Goal: Find contact information: Find contact information

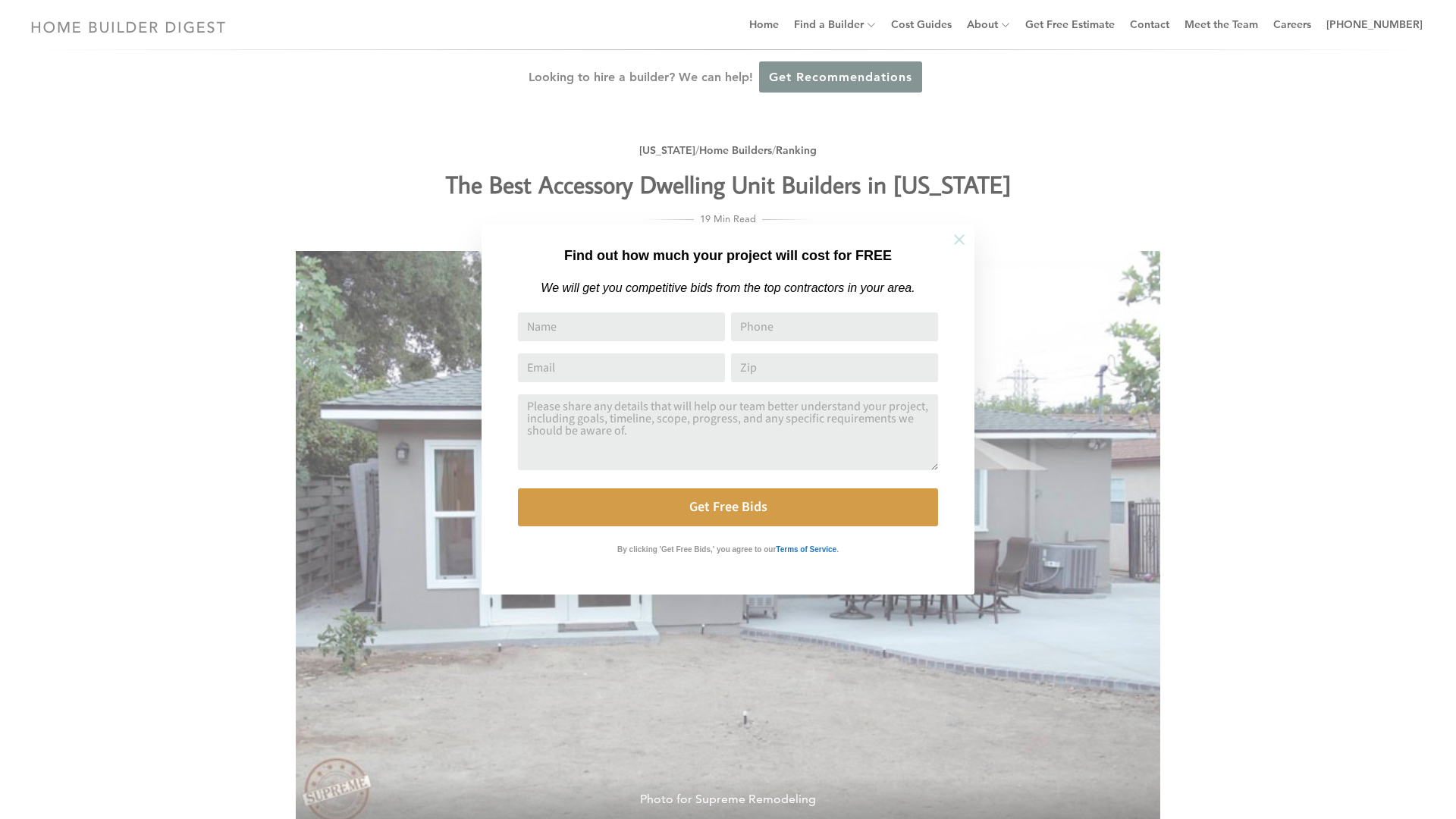
click at [959, 238] on icon at bounding box center [958, 239] width 16 height 16
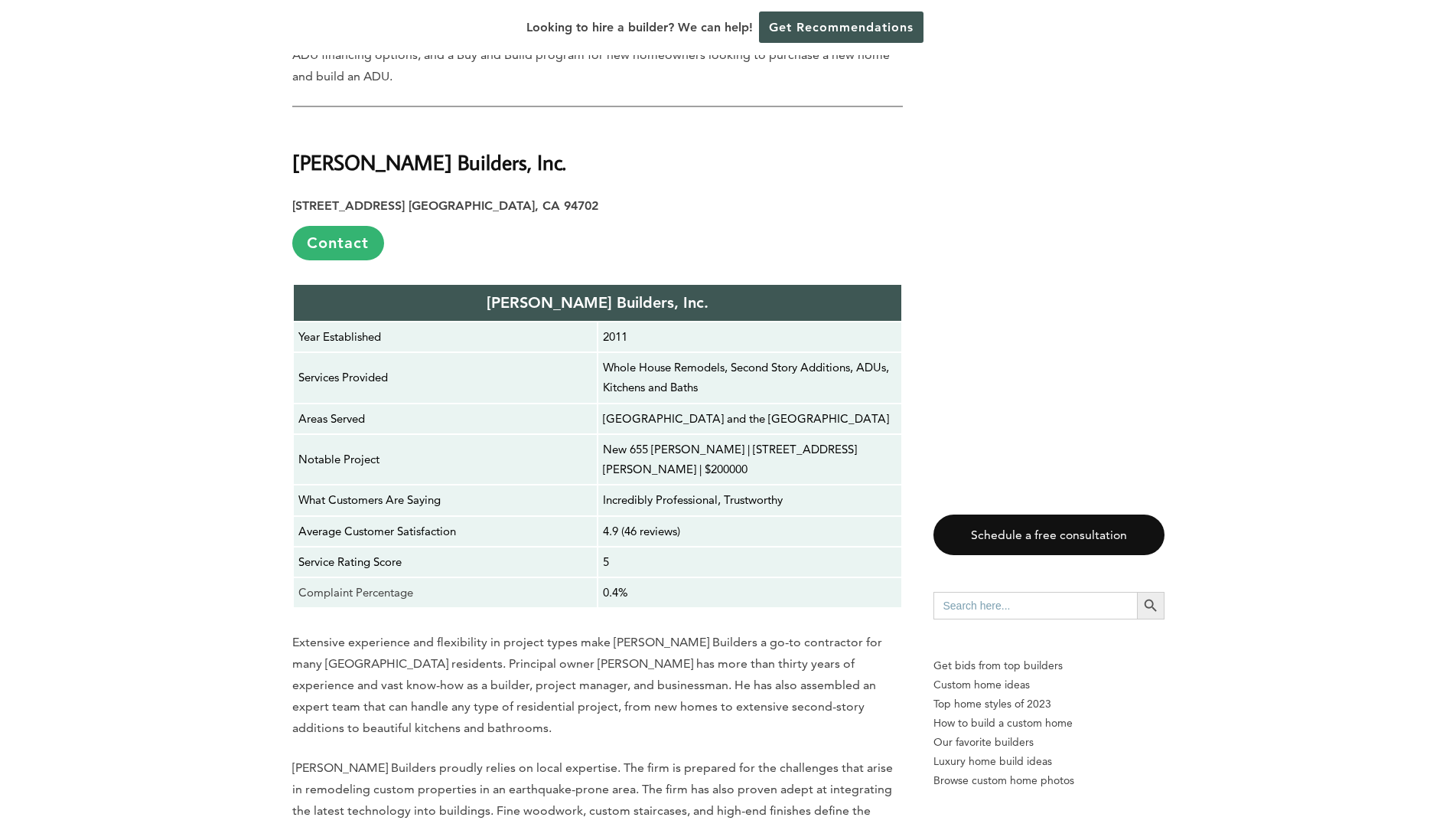
scroll to position [4470, 0]
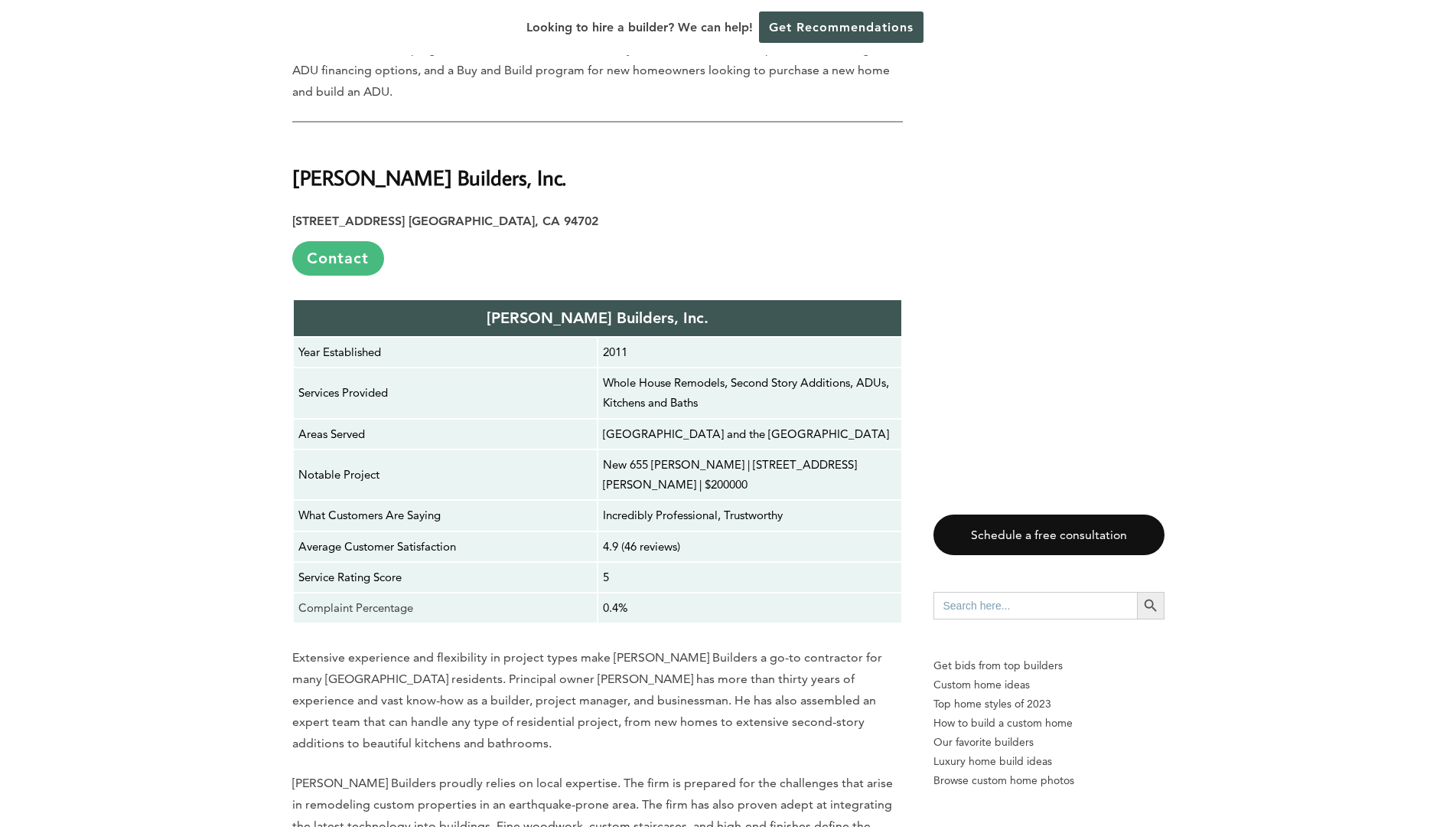
click at [338, 241] on link "Contact" at bounding box center [338, 257] width 92 height 34
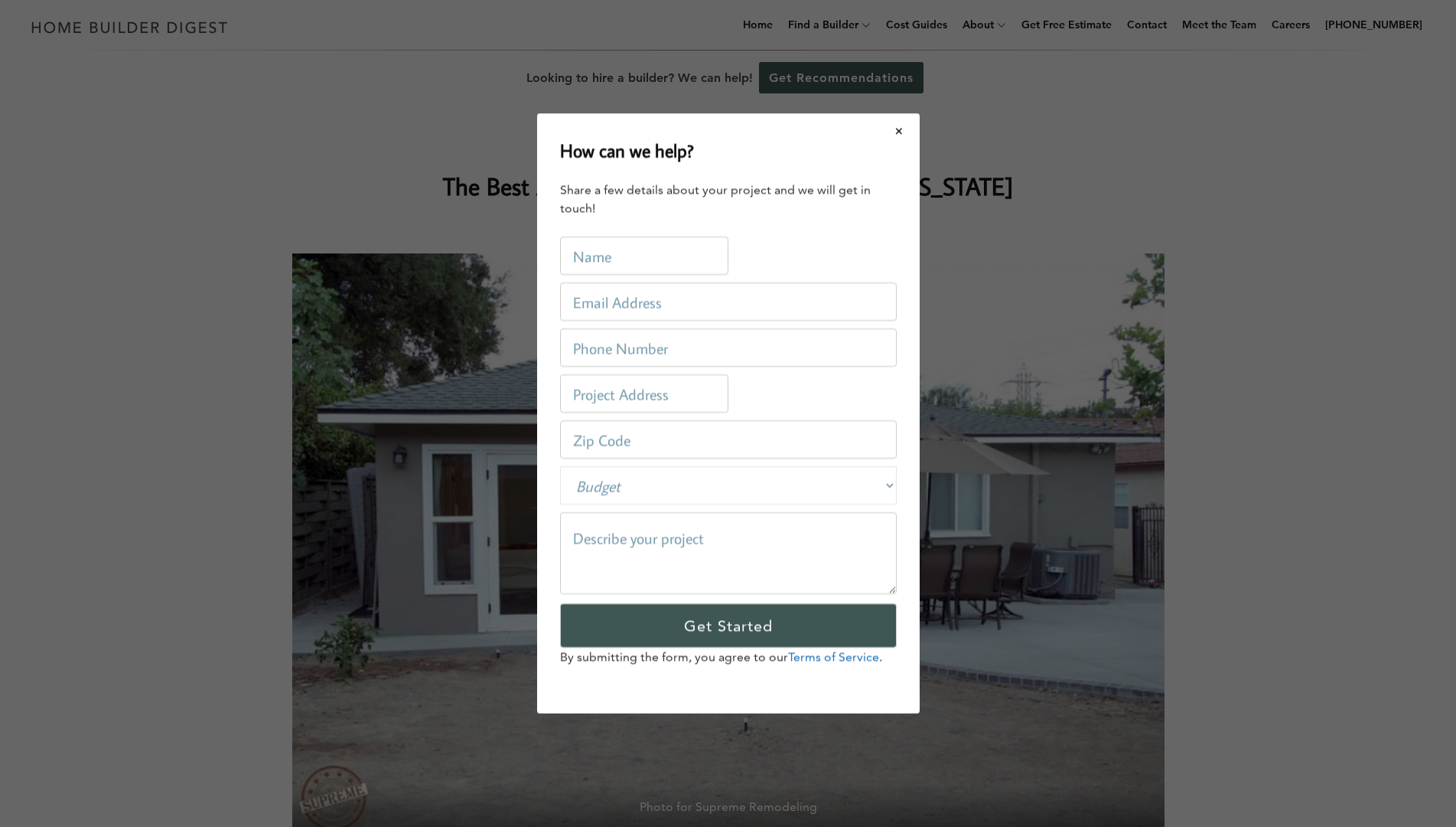
scroll to position [0, 0]
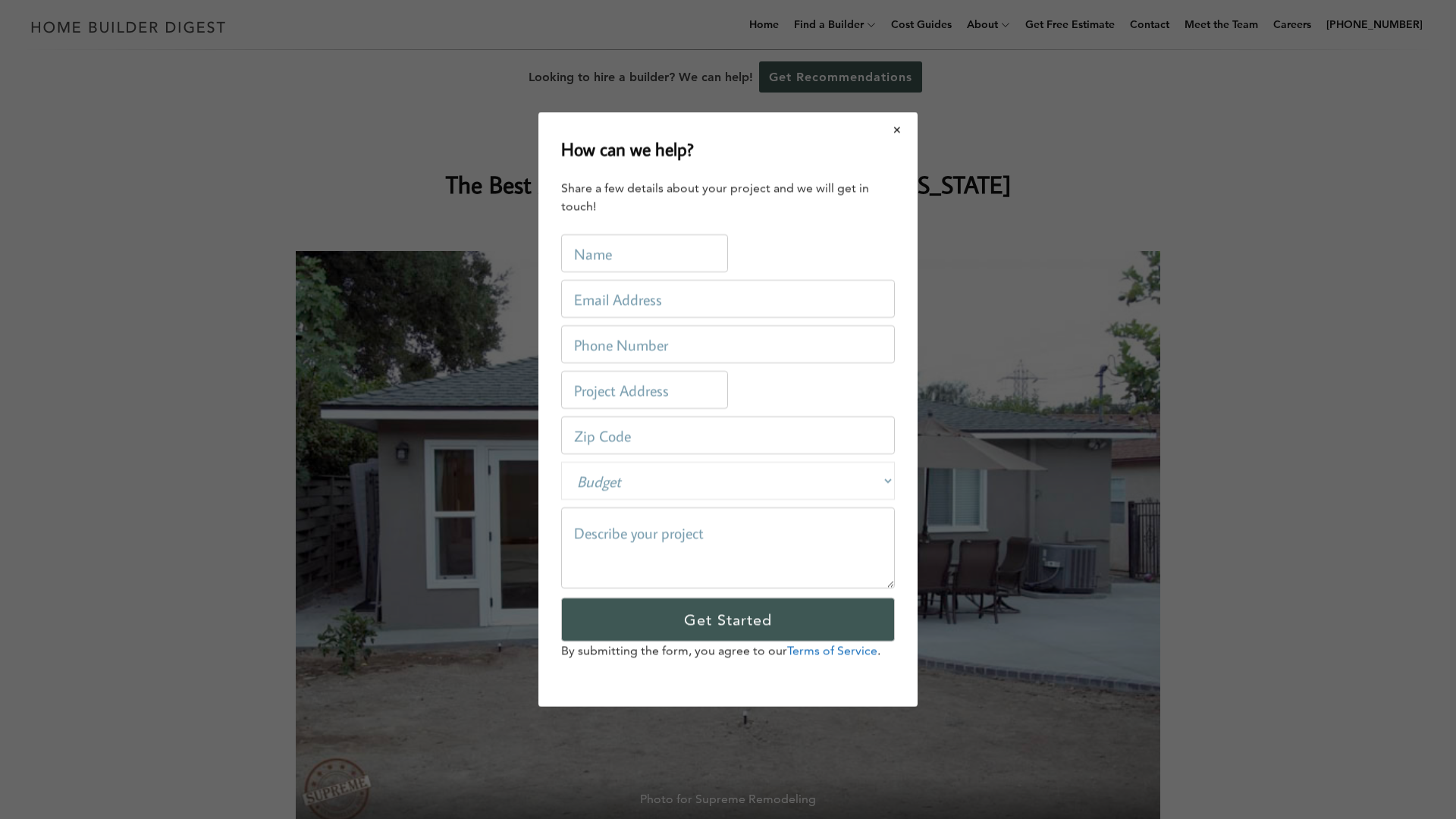
click at [898, 127] on button "Close modal" at bounding box center [898, 129] width 41 height 32
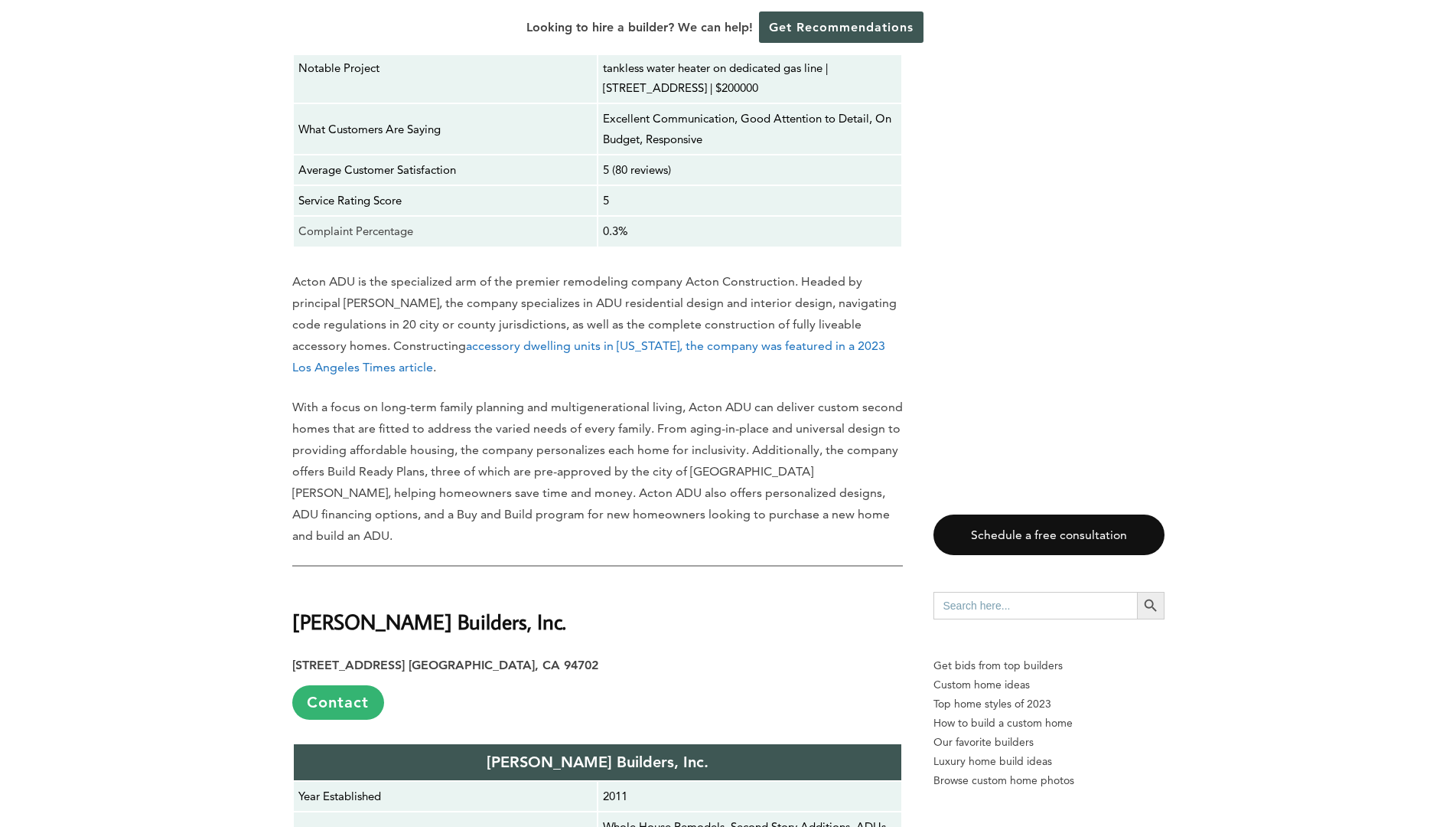
scroll to position [4040, 0]
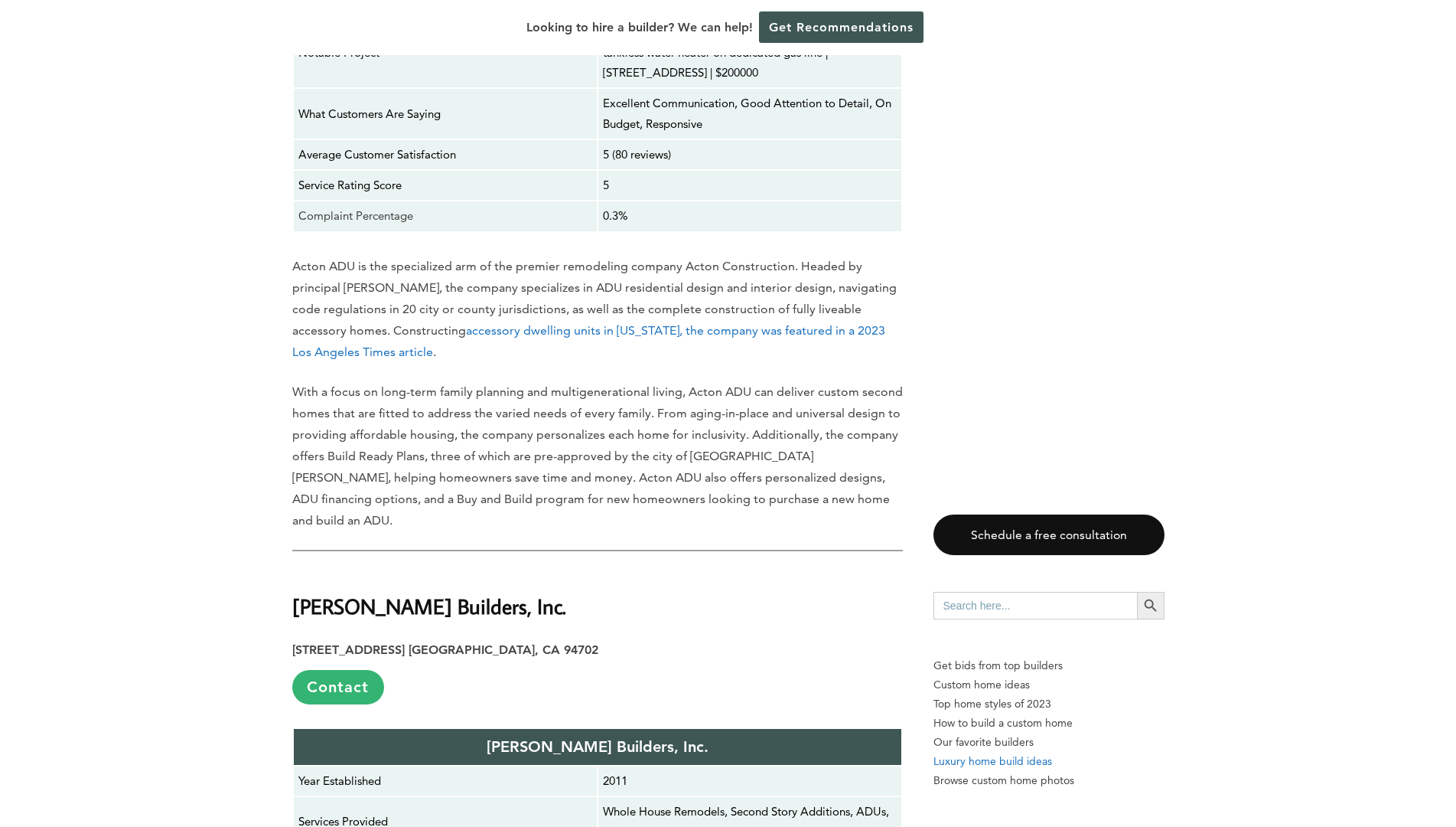
click at [1054, 763] on p "Luxury home build ideas" at bounding box center [1048, 762] width 231 height 20
